Goal: Transaction & Acquisition: Book appointment/travel/reservation

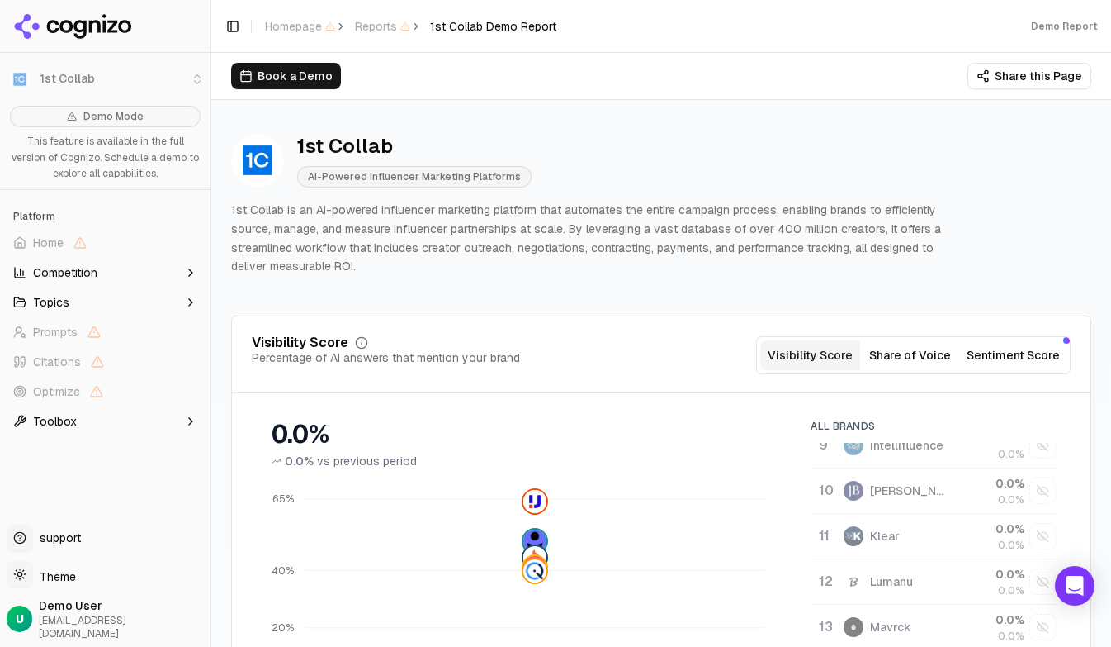
click at [75, 271] on span "Competition" at bounding box center [65, 272] width 64 height 17
click at [99, 268] on button "Competition" at bounding box center [105, 272] width 197 height 26
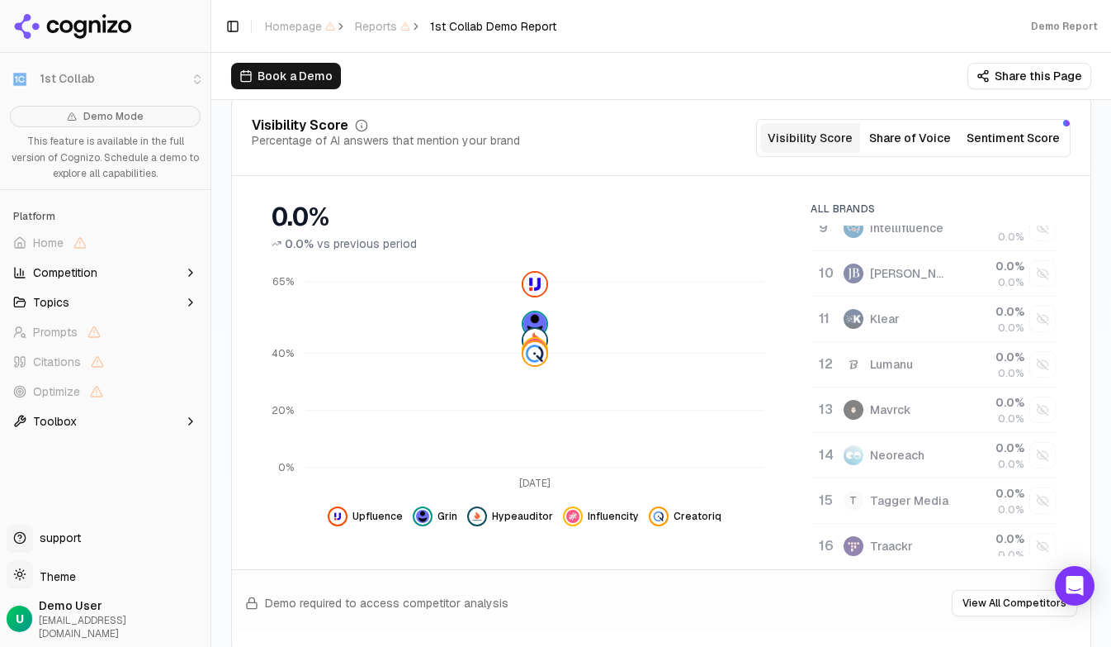
scroll to position [197, 0]
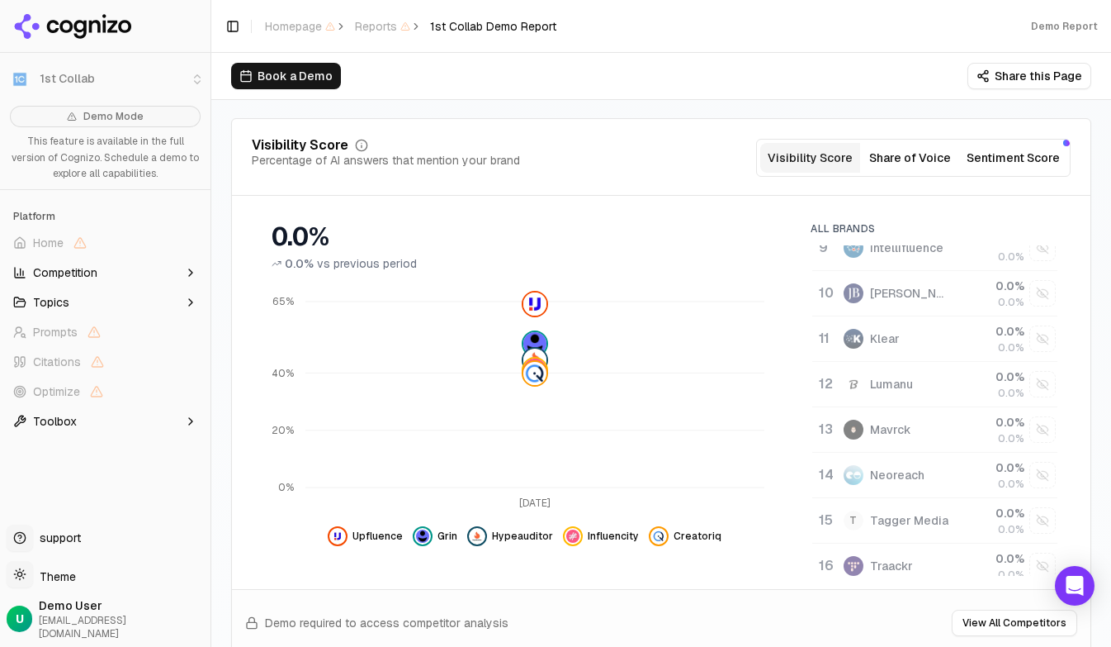
click at [902, 154] on button "Share of Voice" at bounding box center [910, 158] width 100 height 30
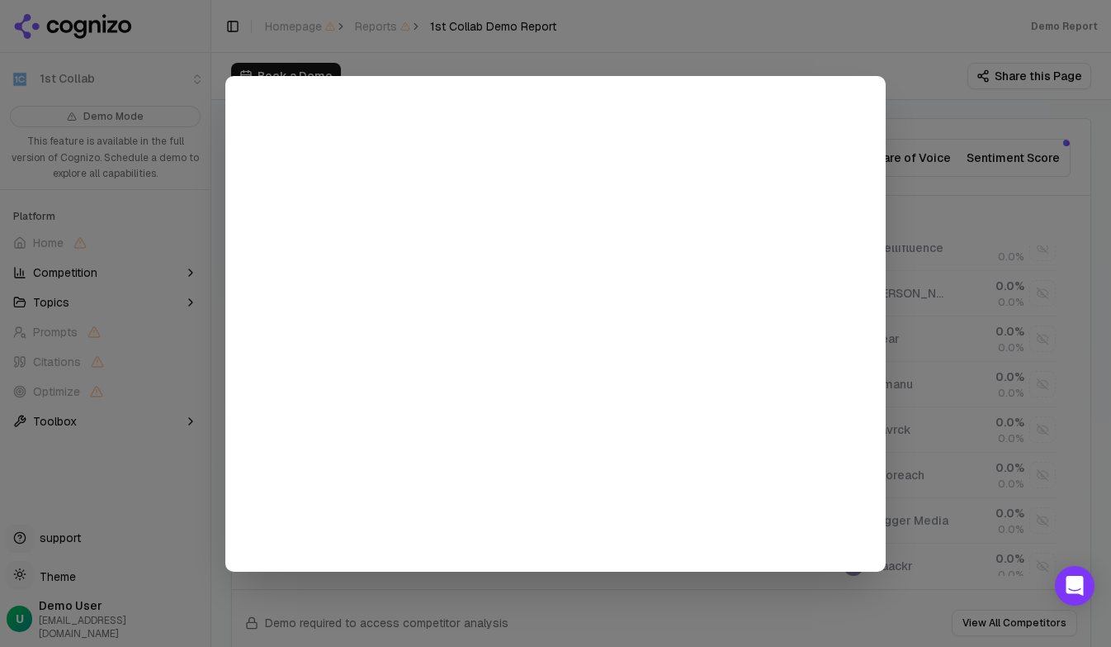
click at [941, 179] on div at bounding box center [555, 323] width 1111 height 647
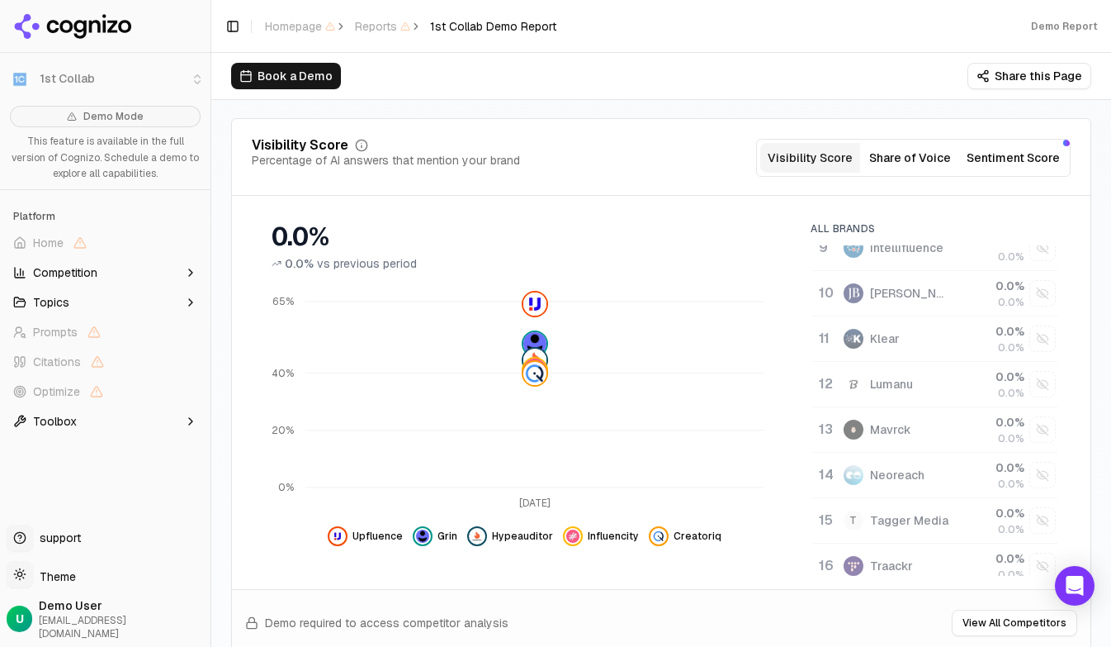
click at [994, 155] on button "Sentiment Score" at bounding box center [1013, 158] width 107 height 30
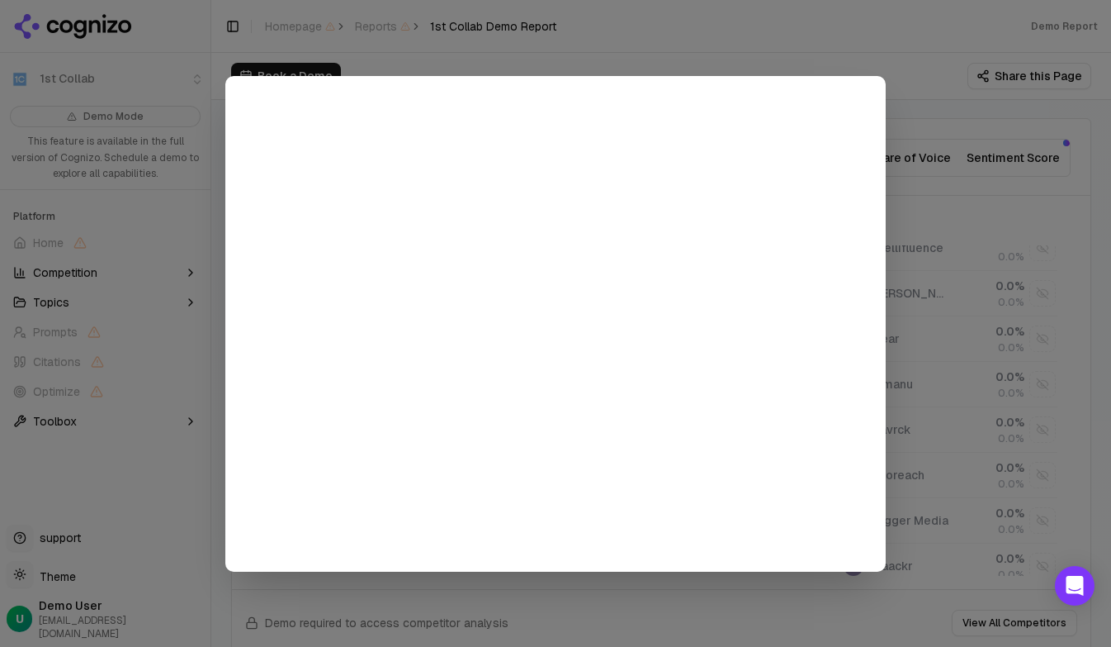
click at [968, 232] on div at bounding box center [555, 323] width 1111 height 647
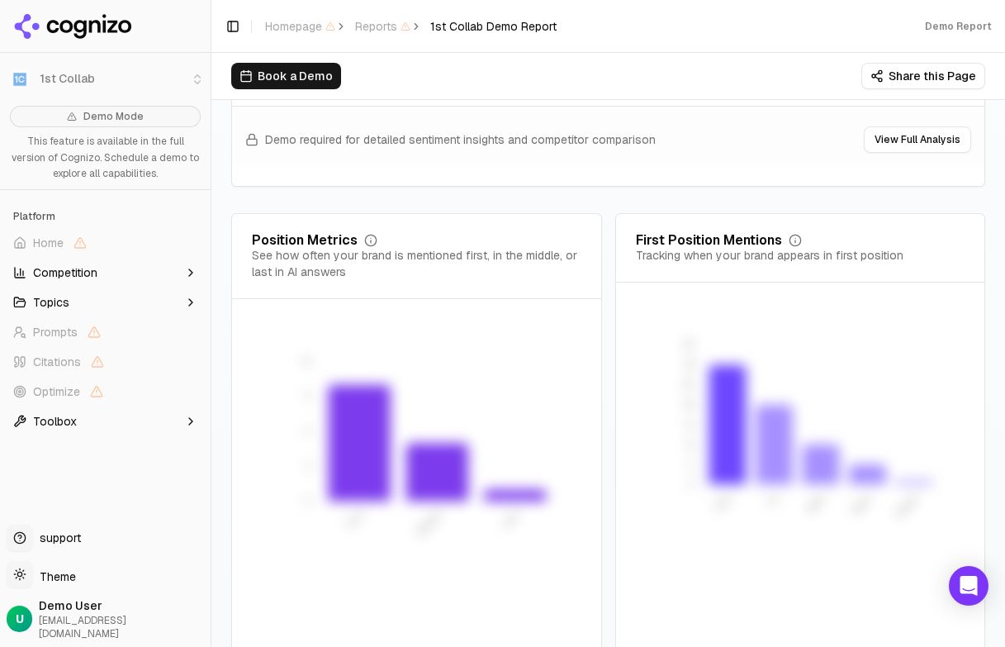
scroll to position [3353, 0]
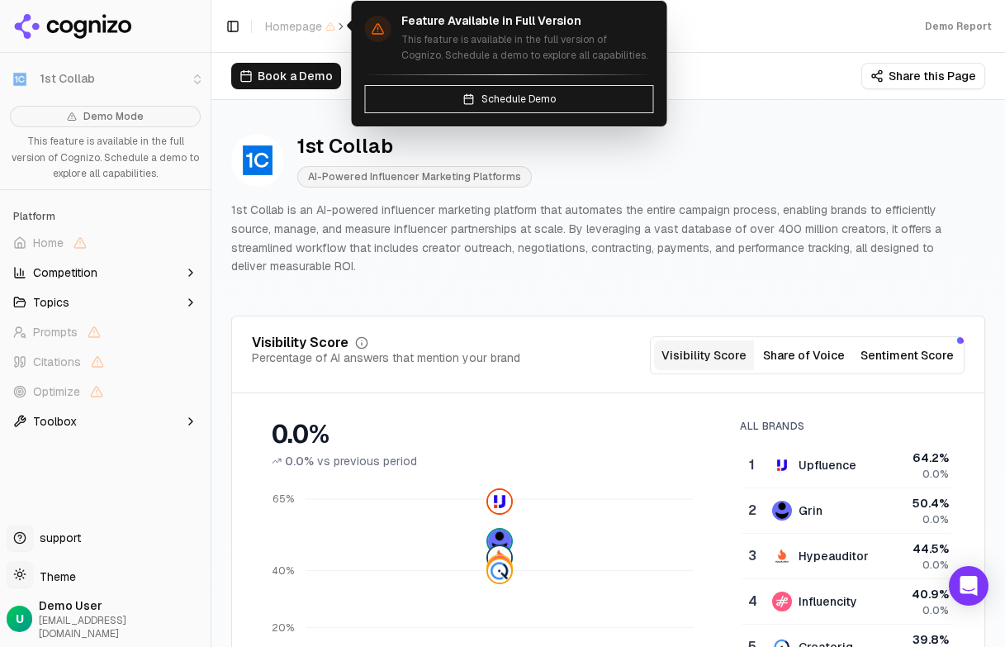
click at [276, 66] on button "Book a Demo" at bounding box center [286, 76] width 110 height 26
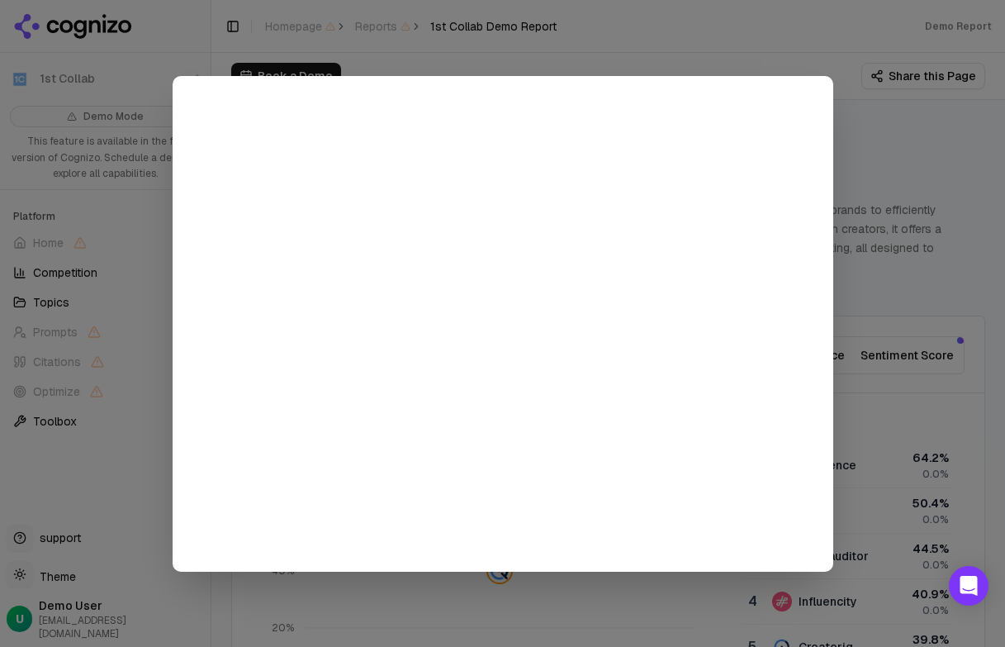
click at [311, 35] on div at bounding box center [502, 323] width 1005 height 647
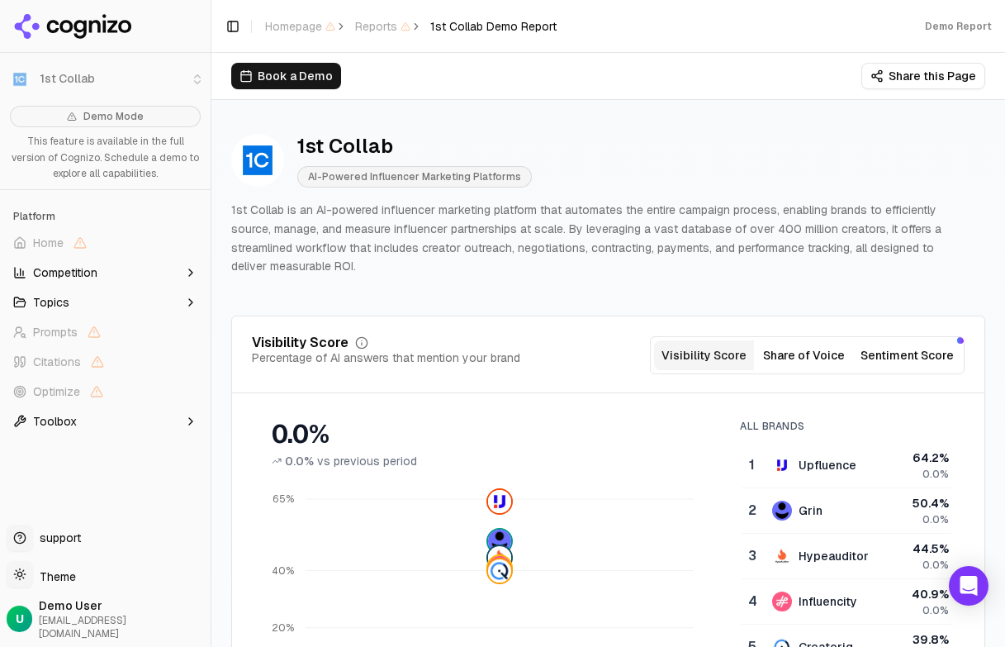
click at [812, 375] on div "Visibility Score Percentage of AI answers that mention your brand Visibility Sc…" at bounding box center [608, 364] width 752 height 57
click at [811, 361] on button "Share of Voice" at bounding box center [804, 355] width 100 height 30
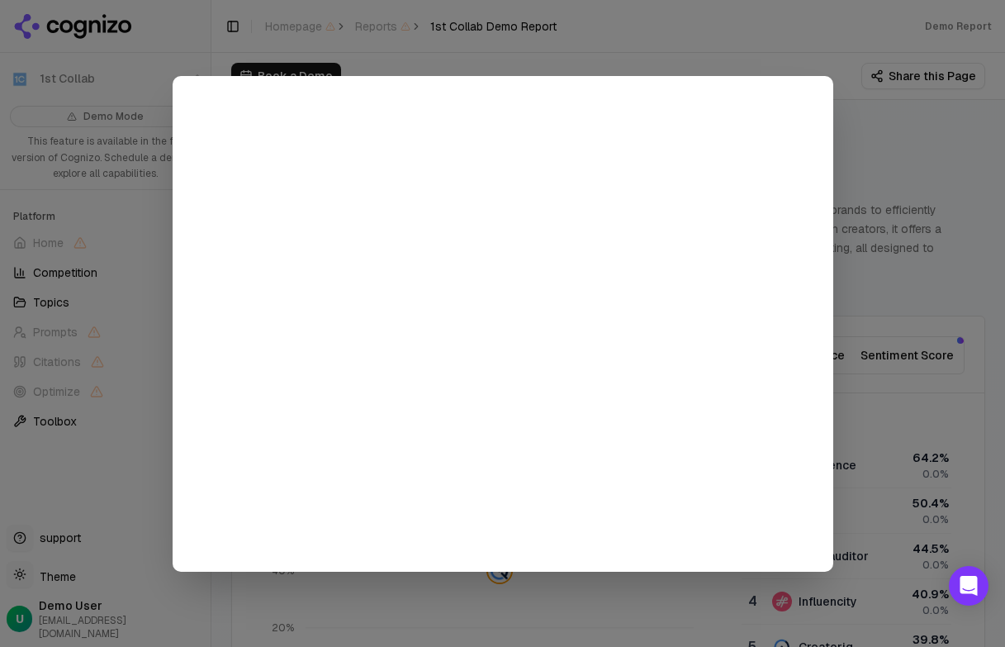
click at [836, 201] on div at bounding box center [502, 323] width 1005 height 647
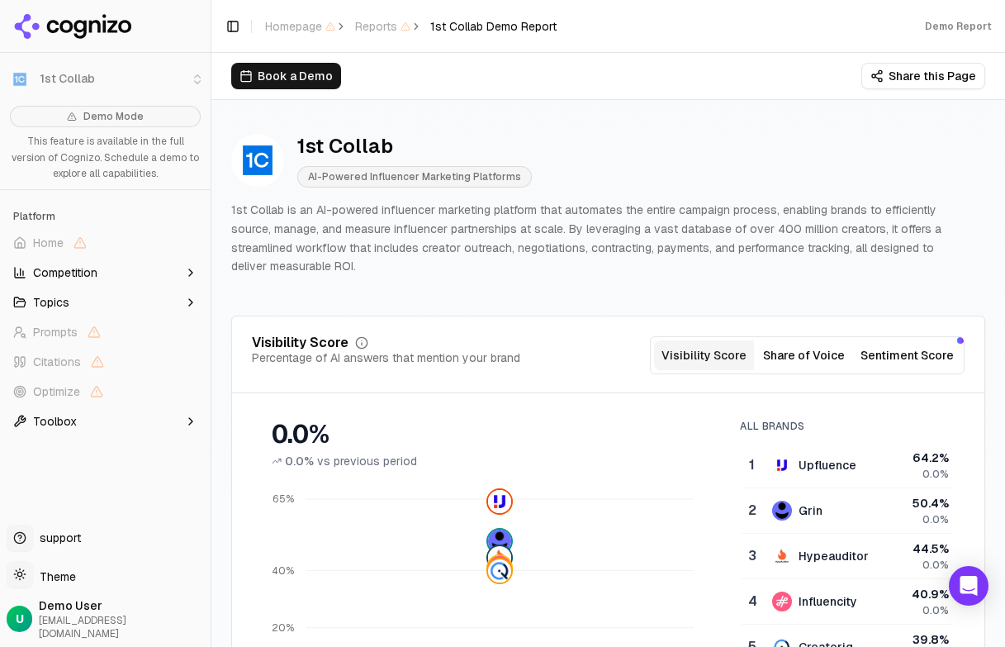
click at [882, 347] on button "Sentiment Score" at bounding box center [907, 355] width 107 height 30
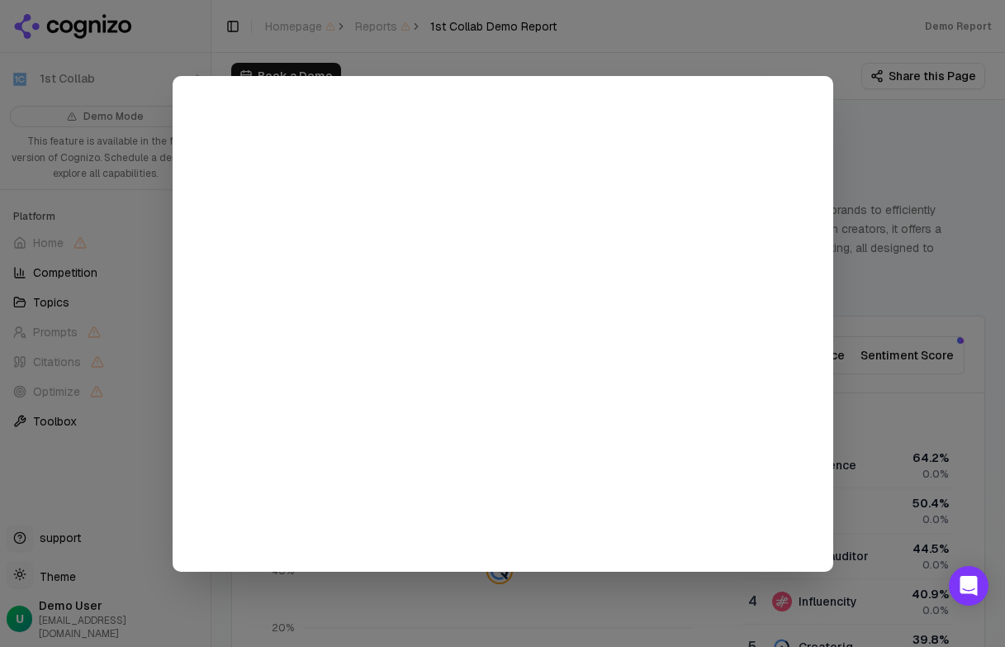
click at [864, 156] on div at bounding box center [502, 323] width 1005 height 647
